Goal: Information Seeking & Learning: Find specific fact

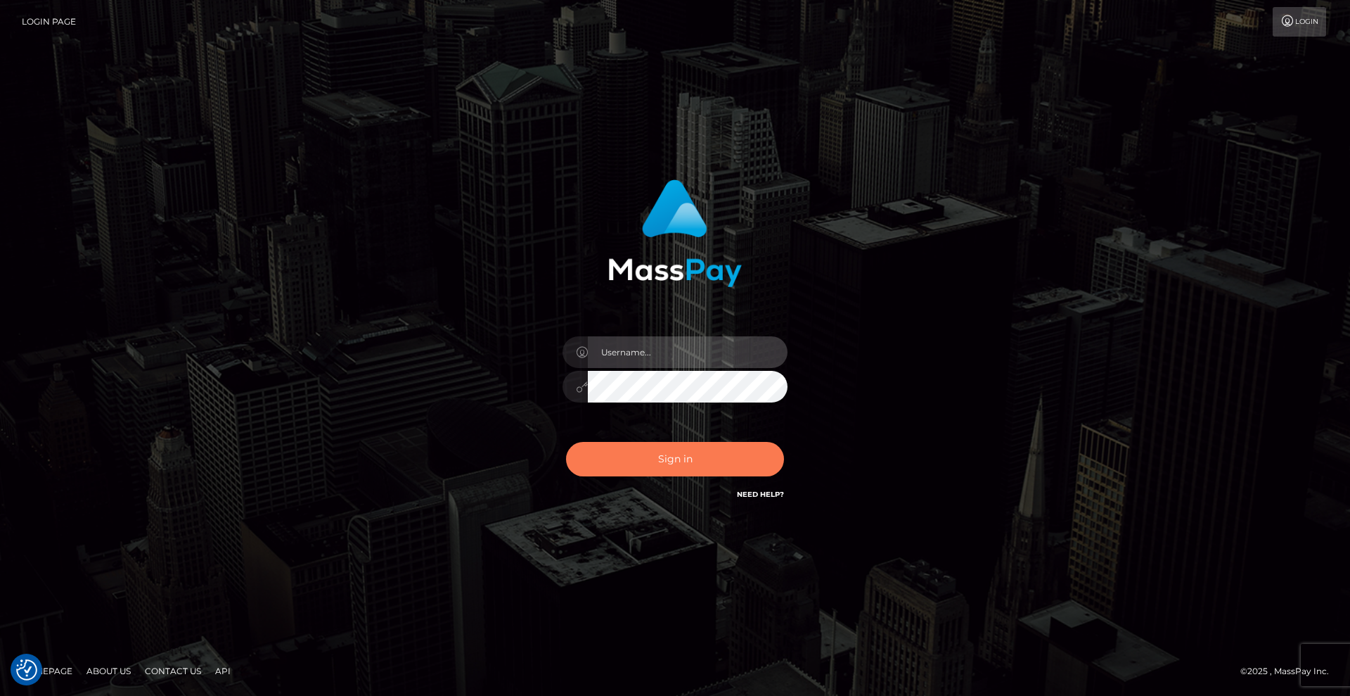
type input "Lady"
click at [745, 451] on button "Sign in" at bounding box center [675, 459] width 218 height 34
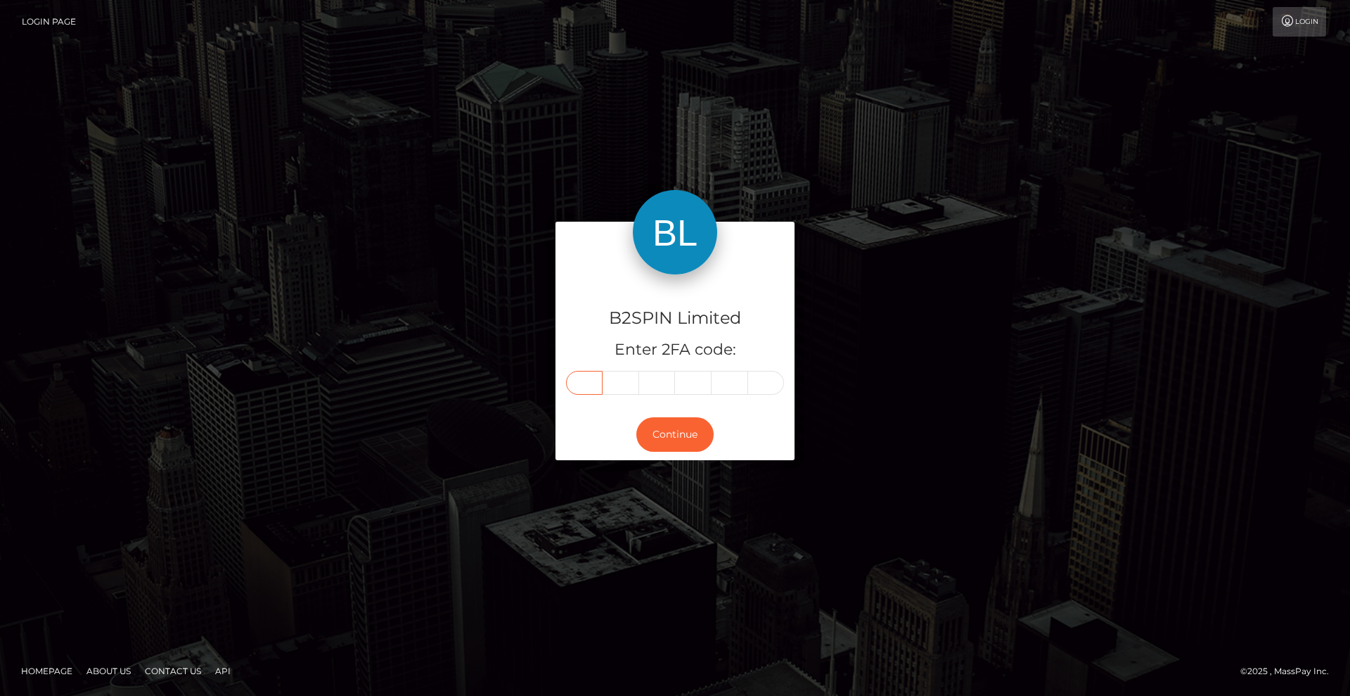
drag, startPoint x: 583, startPoint y: 381, endPoint x: 781, endPoint y: 392, distance: 198.6
click at [583, 381] on input "text" at bounding box center [584, 383] width 37 height 24
type input "0"
type input "8"
type input "9"
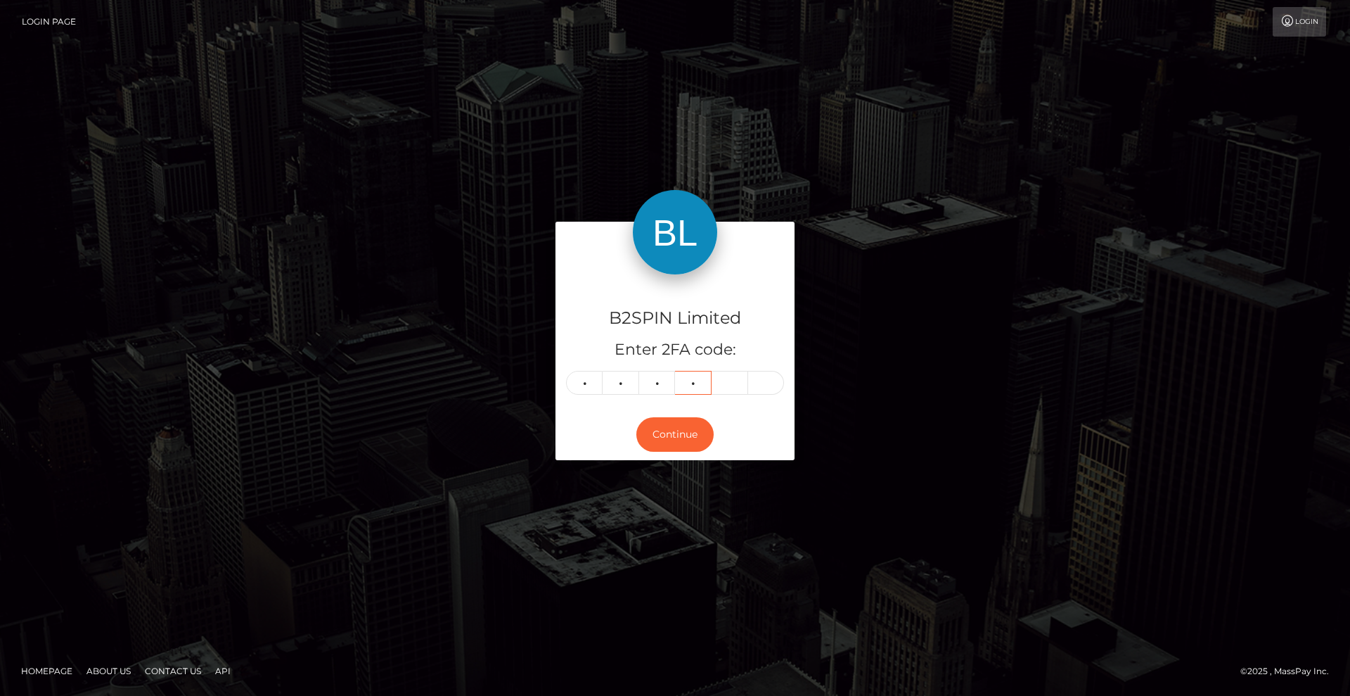
type input "0"
type input "5"
type input "1"
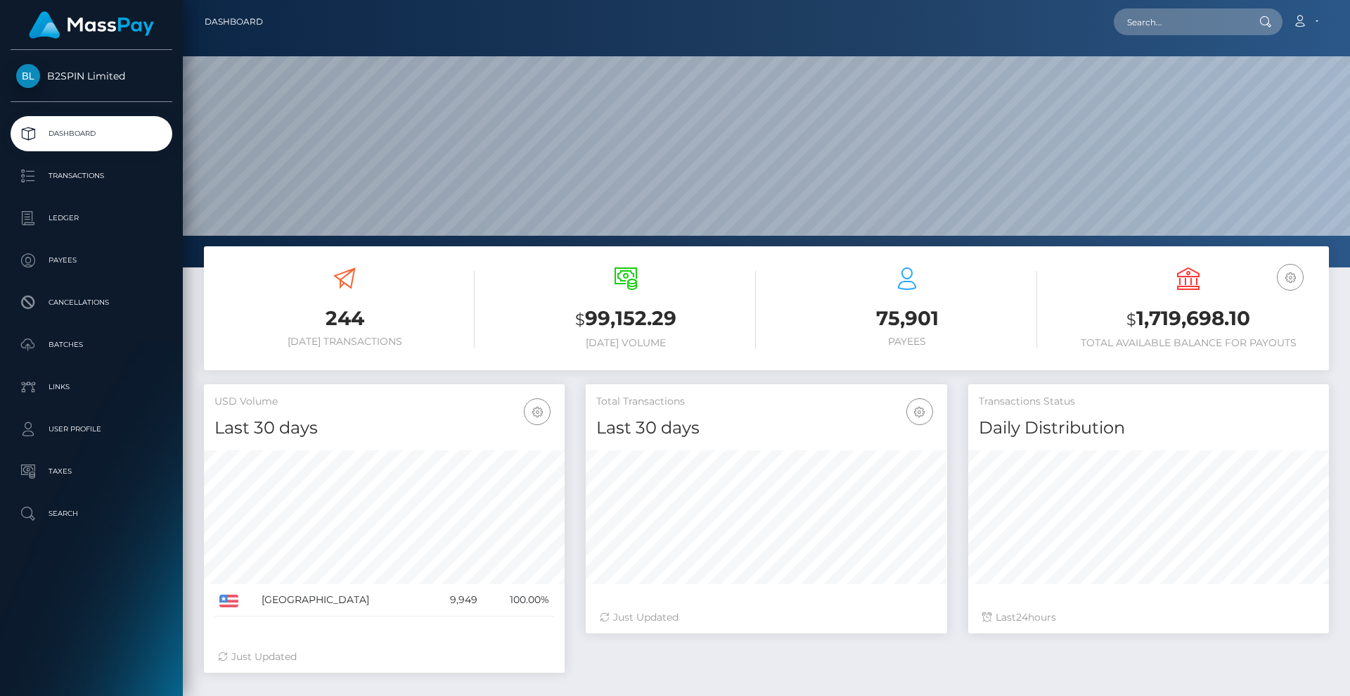
scroll to position [250, 362]
drag, startPoint x: 1231, startPoint y: 22, endPoint x: 1219, endPoint y: 23, distance: 12.0
click at [1231, 21] on input "text" at bounding box center [1180, 21] width 132 height 27
paste input "3199686"
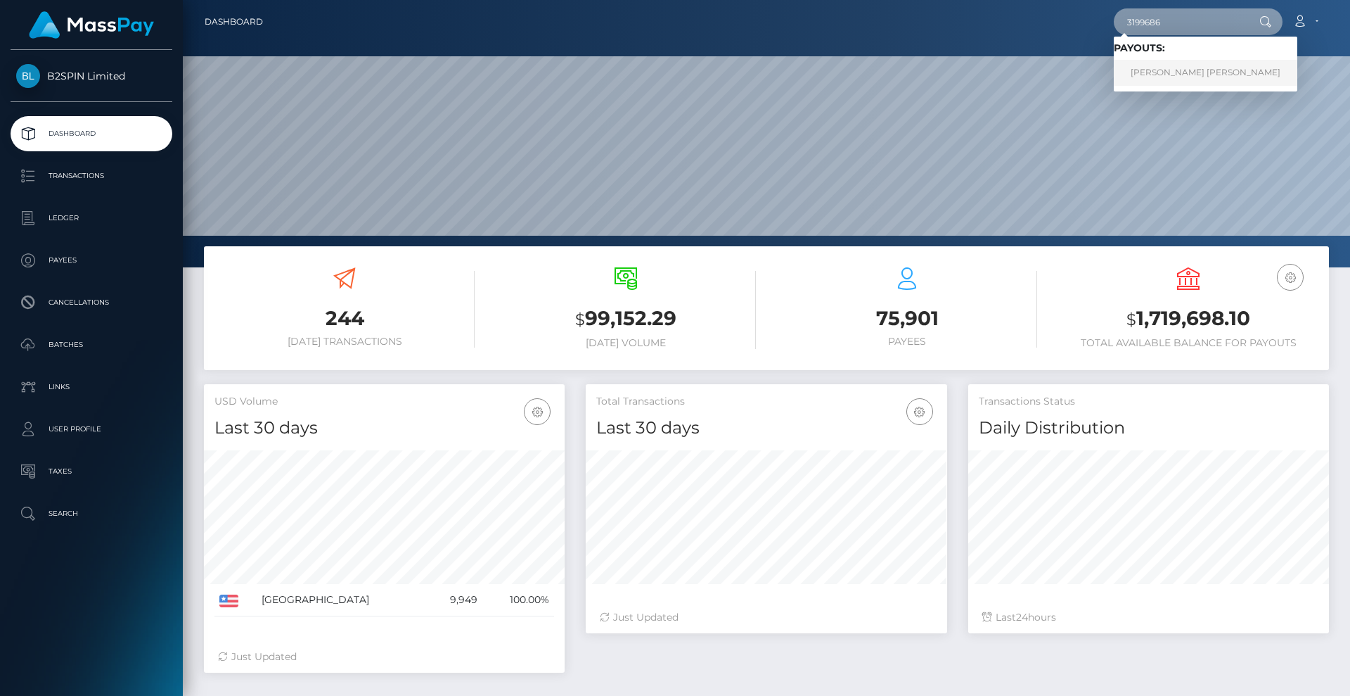
type input "3199686"
click at [1170, 76] on link "[PERSON_NAME] [PERSON_NAME]" at bounding box center [1206, 73] width 184 height 26
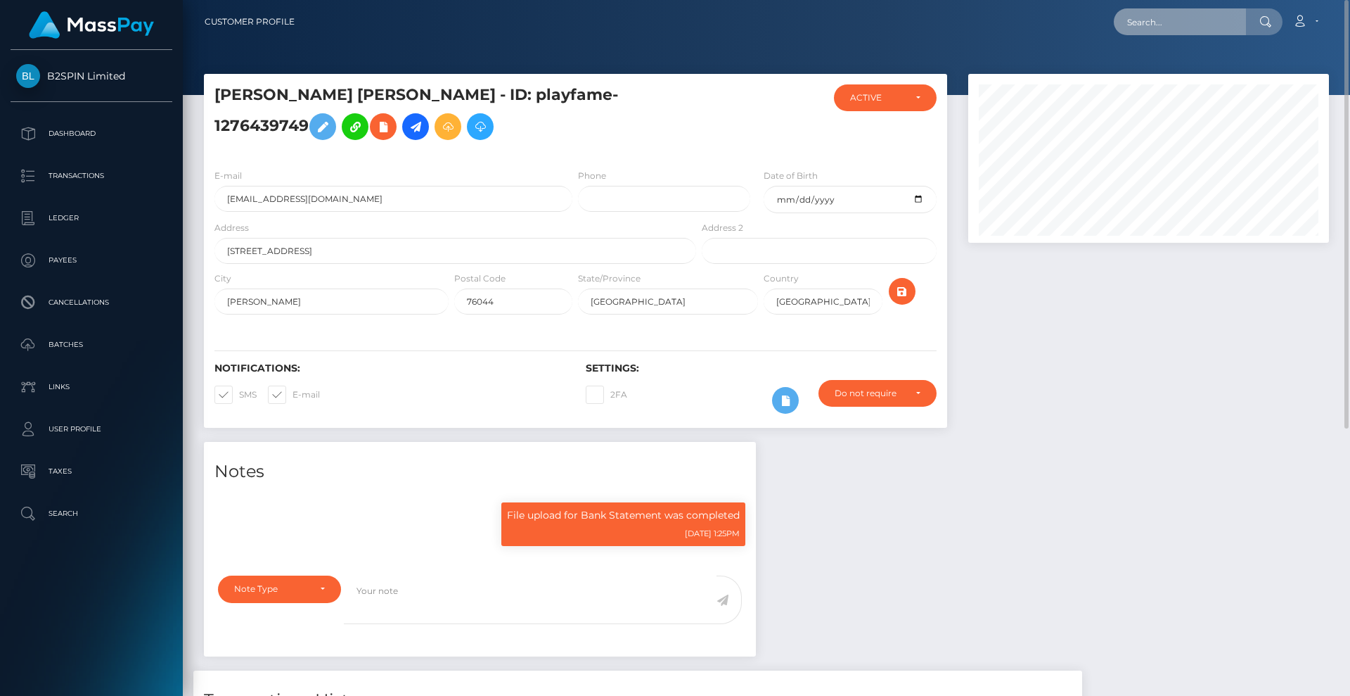
click at [1168, 30] on input "text" at bounding box center [1180, 21] width 132 height 27
paste input "3196255"
drag, startPoint x: 1140, startPoint y: 20, endPoint x: 1062, endPoint y: 31, distance: 78.9
click at [1028, 15] on div "3196255 Loading... Loading... Account Edit Profile Logout" at bounding box center [817, 22] width 1023 height 30
paste input "1261285468"
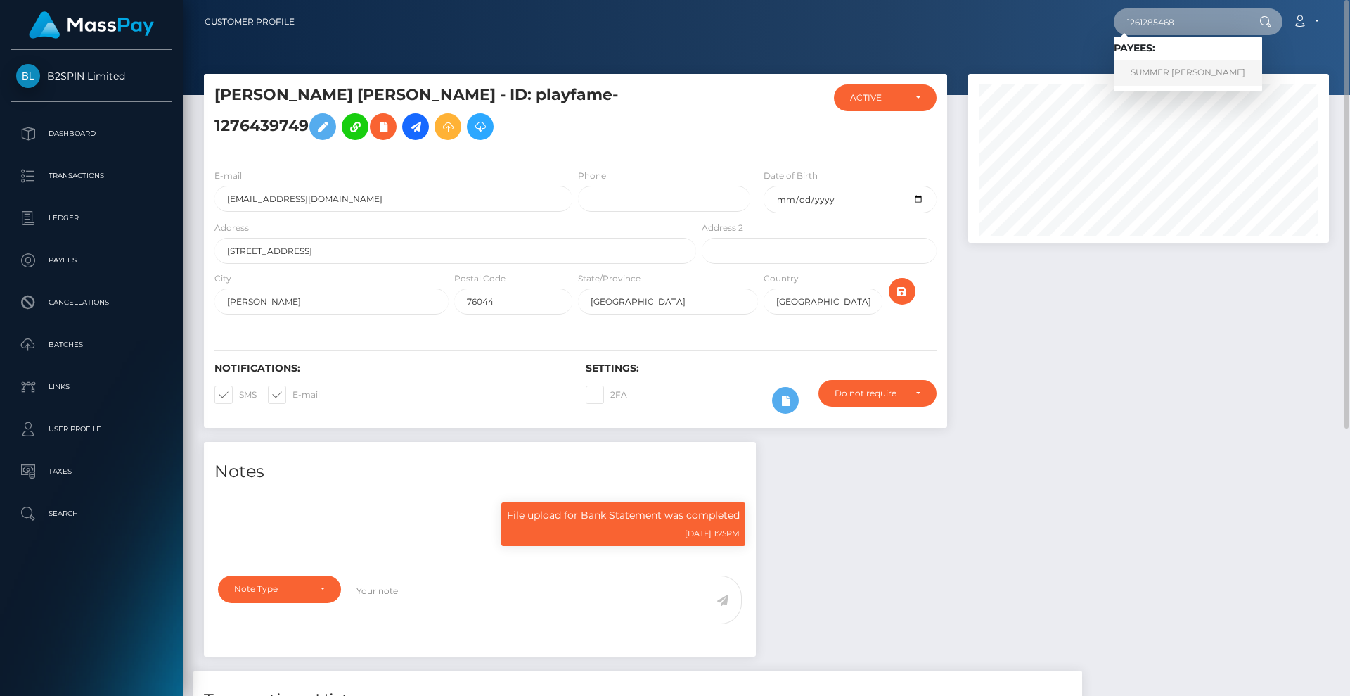
type input "1261285468"
click at [1175, 65] on link "SUMMER DALE HOPLER" at bounding box center [1188, 73] width 148 height 26
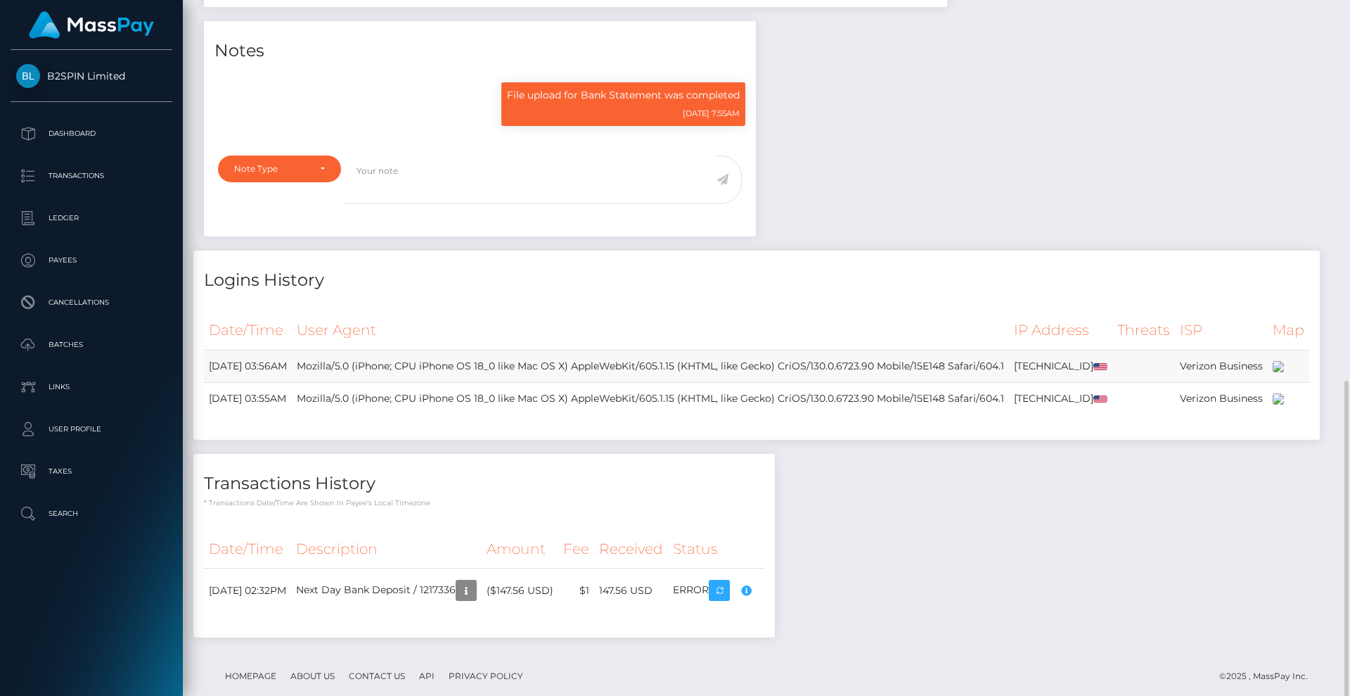
scroll to position [559, 0]
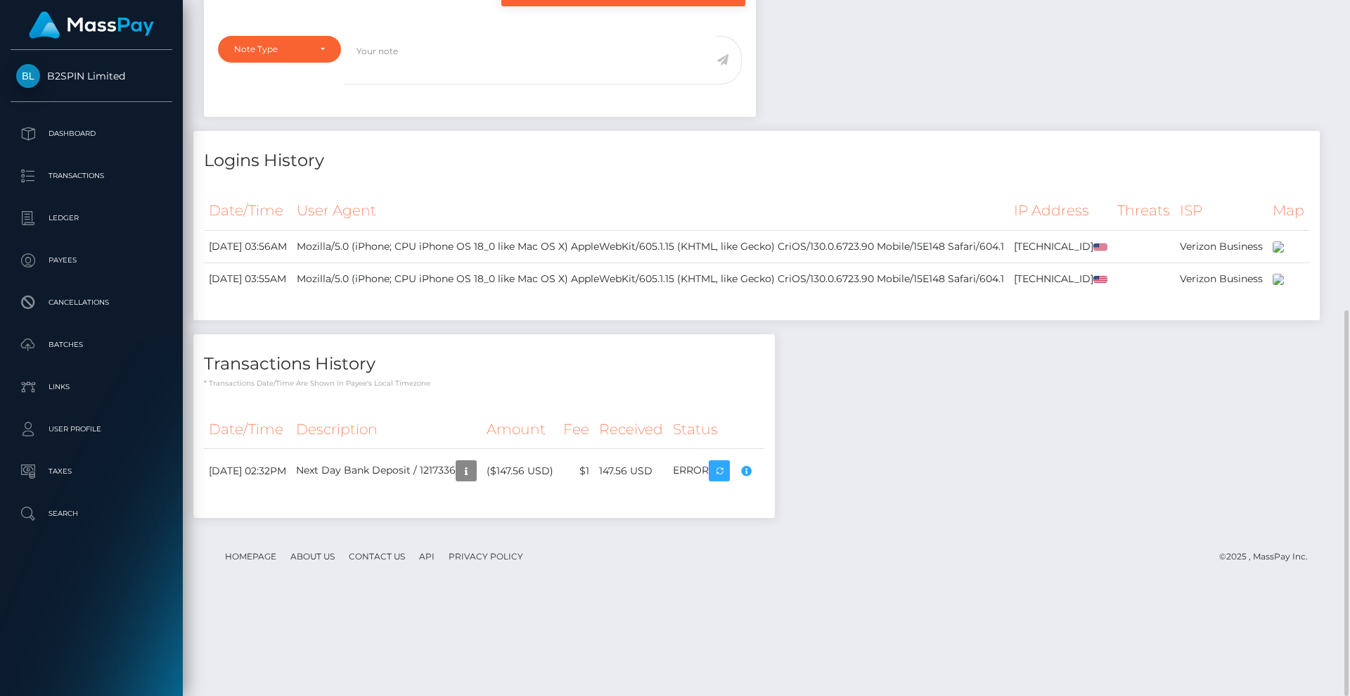
click at [959, 113] on div "Notes File upload for Bank Statement was completed [DATE] 7:55AM" at bounding box center [766, 217] width 1146 height 630
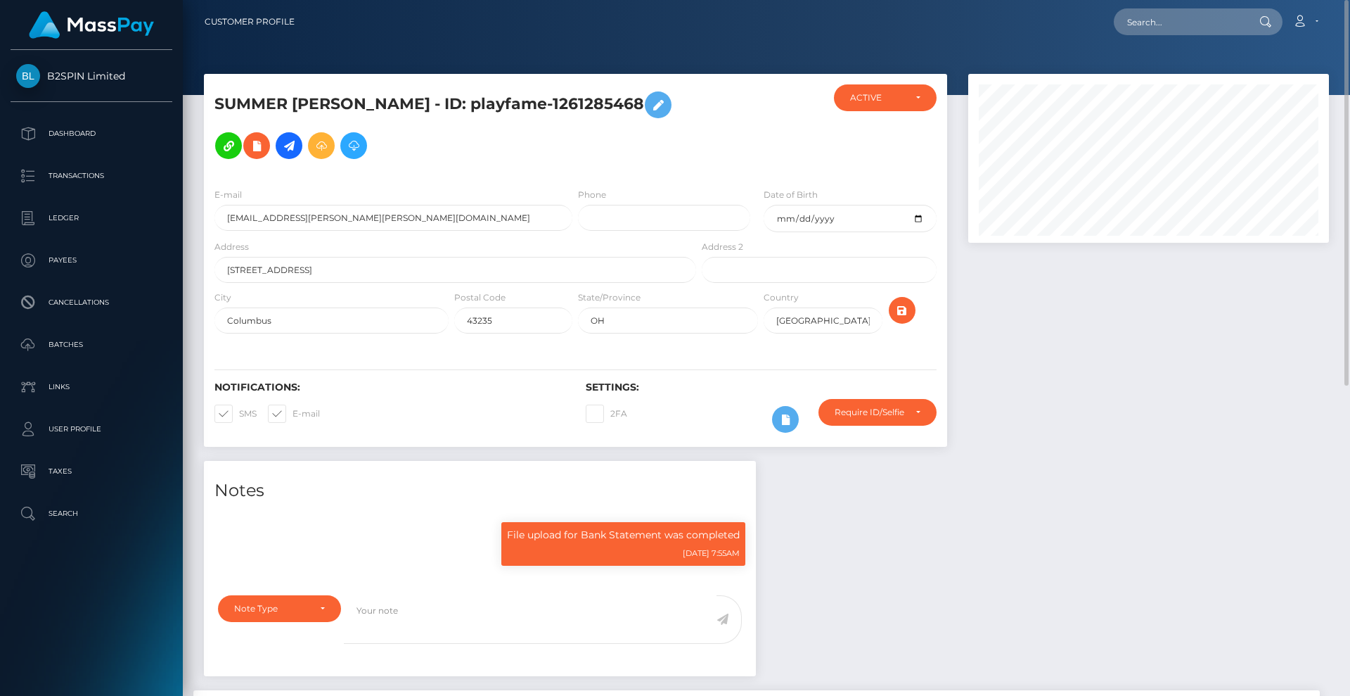
scroll to position [169, 362]
click at [1174, 21] on input "text" at bounding box center [1180, 21] width 132 height 27
paste input "3199686"
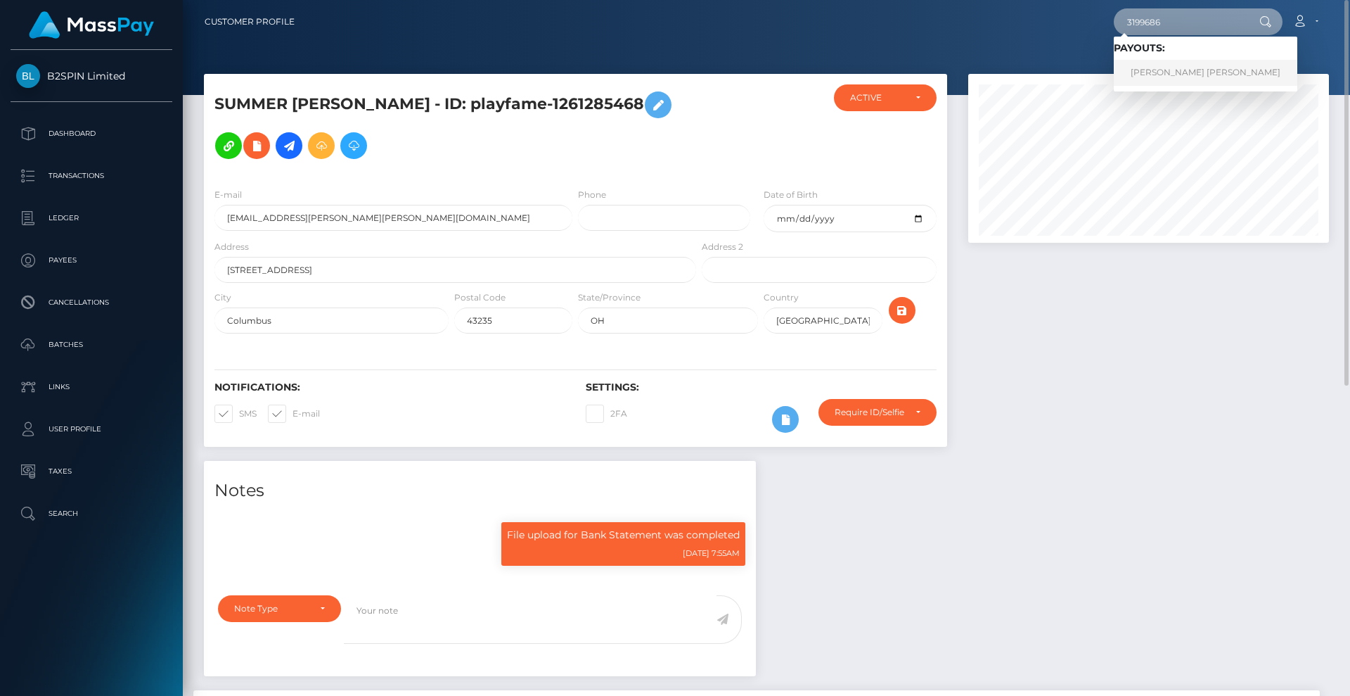
type input "3199686"
click at [1165, 75] on link "[PERSON_NAME] [PERSON_NAME]" at bounding box center [1206, 73] width 184 height 26
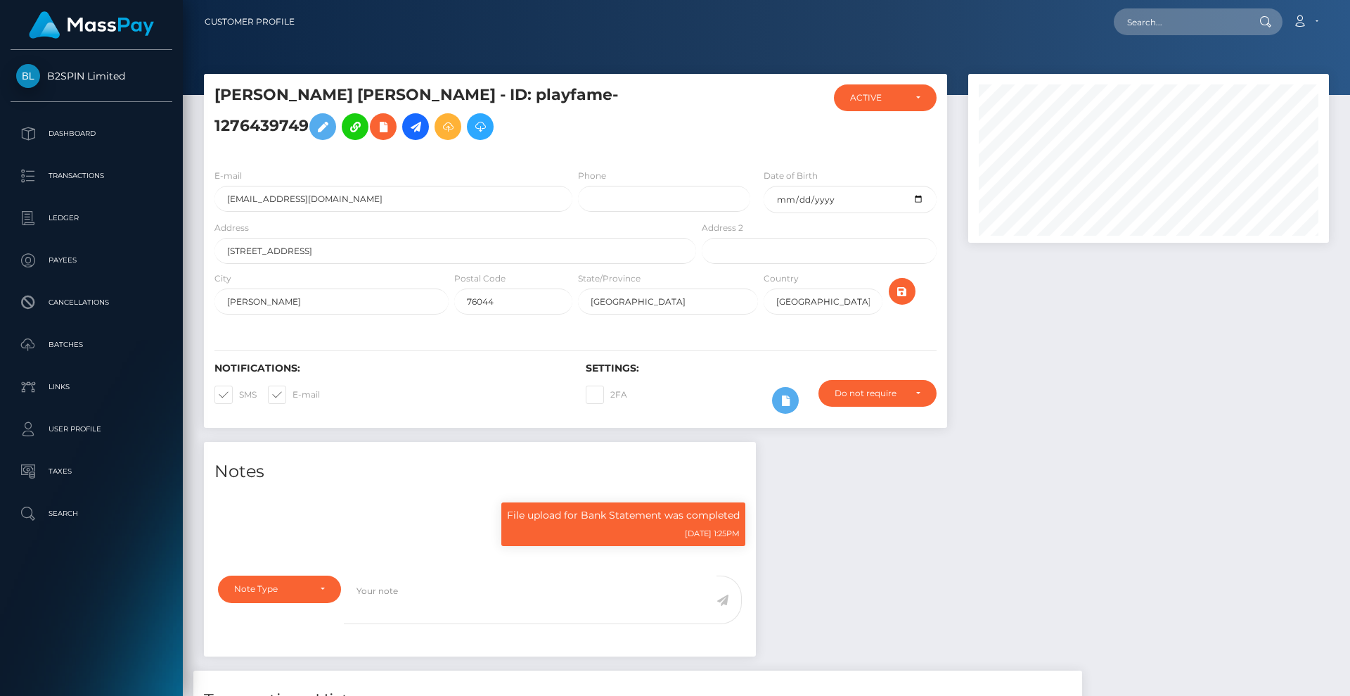
scroll to position [169, 362]
drag, startPoint x: 383, startPoint y: 106, endPoint x: 643, endPoint y: 231, distance: 287.8
click at [200, 101] on div "[PERSON_NAME] [PERSON_NAME] - ID: playfame-1276439749" at bounding box center [575, 258] width 765 height 368
copy h5 "[PERSON_NAME] [PERSON_NAME]"
drag, startPoint x: 600, startPoint y: 106, endPoint x: 428, endPoint y: 106, distance: 171.6
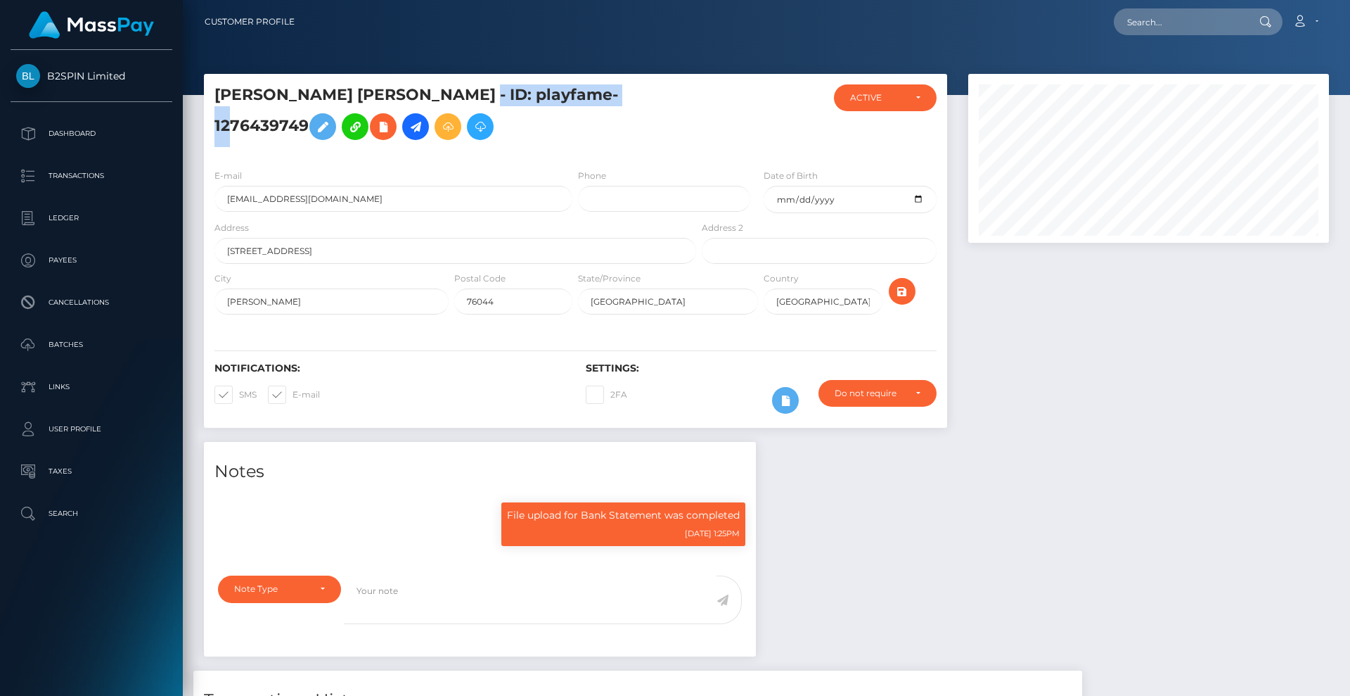
click at [428, 106] on h5 "JILLIAN MARIA CARR - ID: playfame-1276439749" at bounding box center [452, 115] width 474 height 63
copy h5 "playfame-1276439749"
drag, startPoint x: 325, startPoint y: 219, endPoint x: 184, endPoint y: 176, distance: 147.9
click at [134, 205] on div "B2SPIN Limited Dashboard Transactions Ledger Payees Cancellations" at bounding box center [675, 348] width 1350 height 696
